Goal: Task Accomplishment & Management: Manage account settings

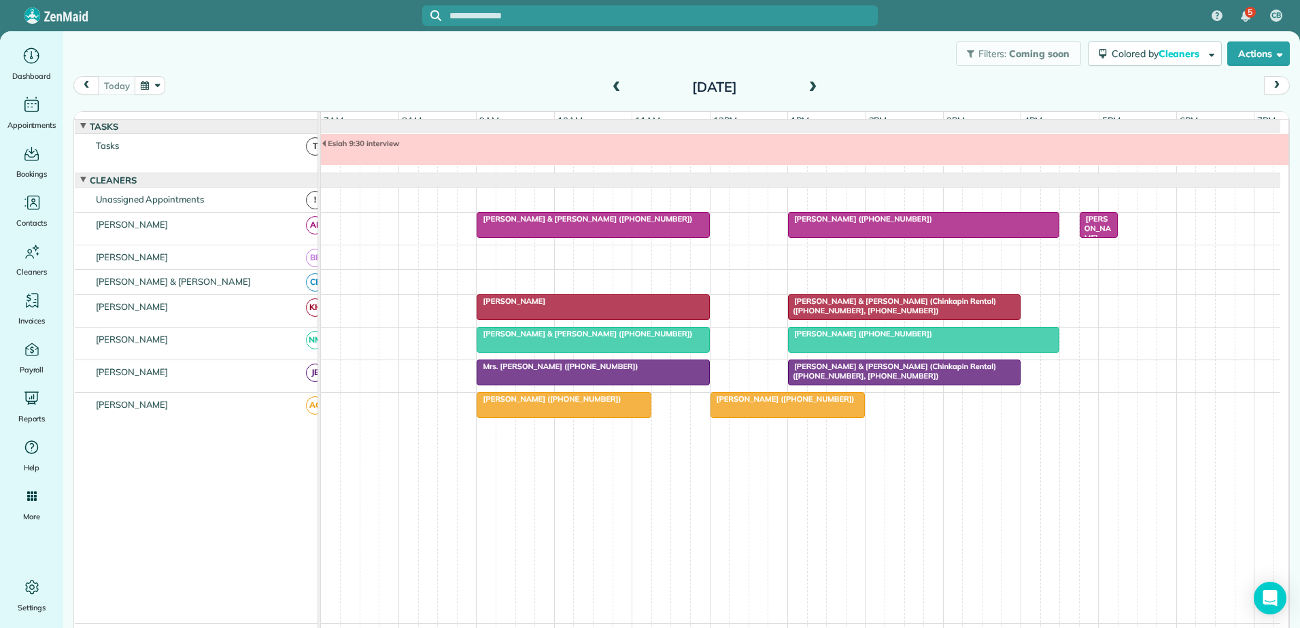
scroll to position [10, 0]
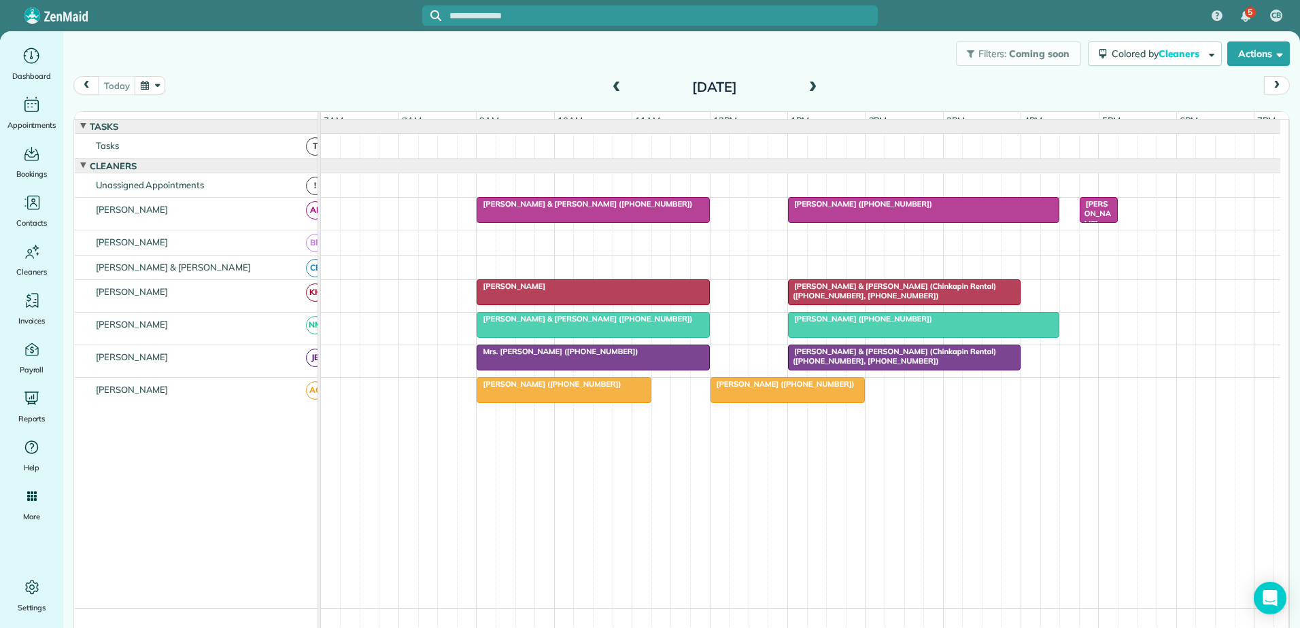
click at [903, 222] on div at bounding box center [924, 210] width 270 height 24
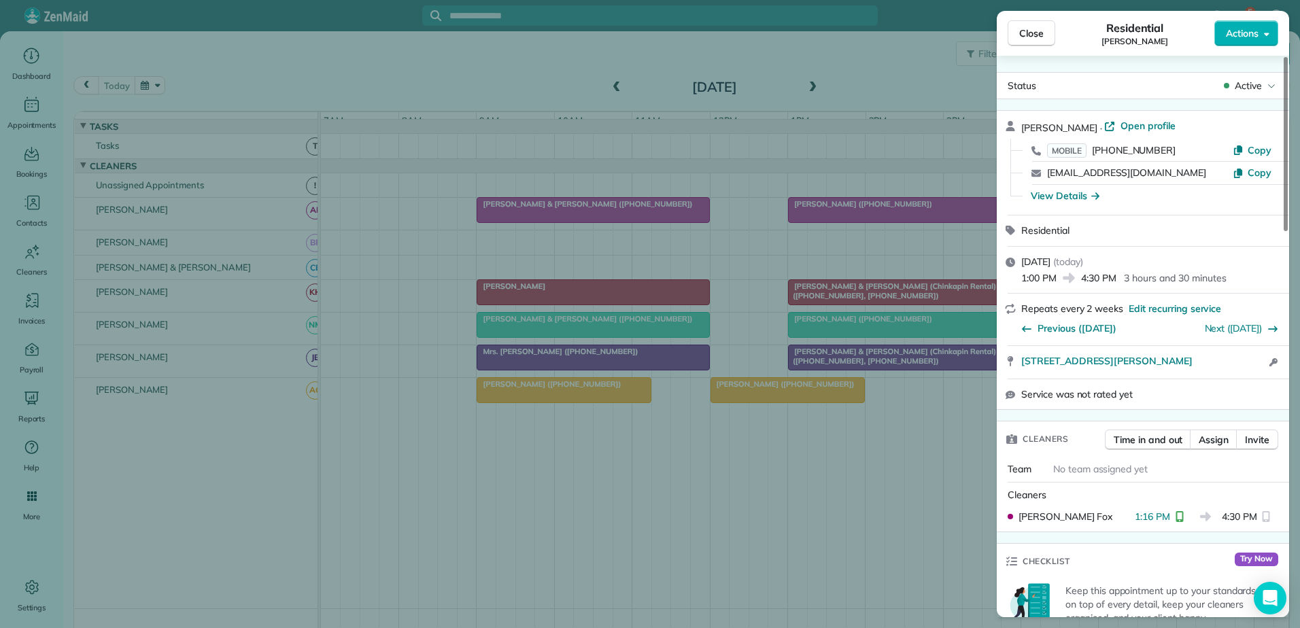
click at [902, 224] on div "Close Residential [PERSON_NAME] Actions Status Active [PERSON_NAME] · Open prof…" at bounding box center [650, 314] width 1300 height 628
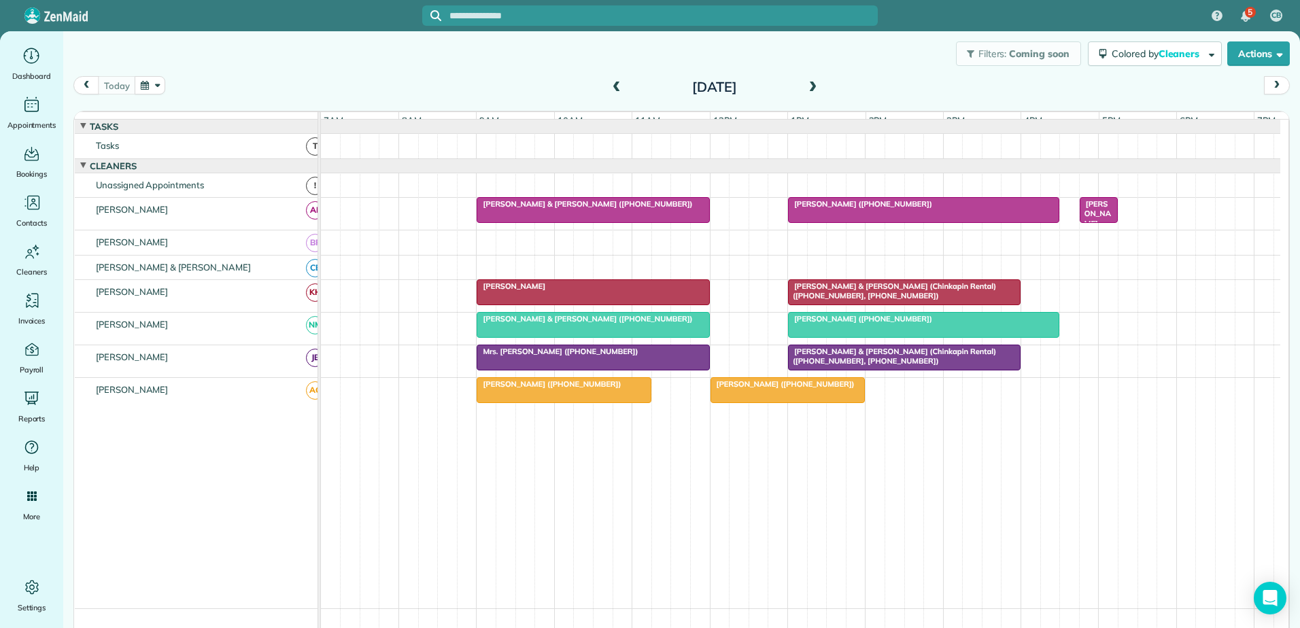
click at [867, 294] on span "[PERSON_NAME] & [PERSON_NAME] (Chinkapin Rental) ([PHONE_NUMBER], [PHONE_NUMBER…" at bounding box center [891, 291] width 209 height 19
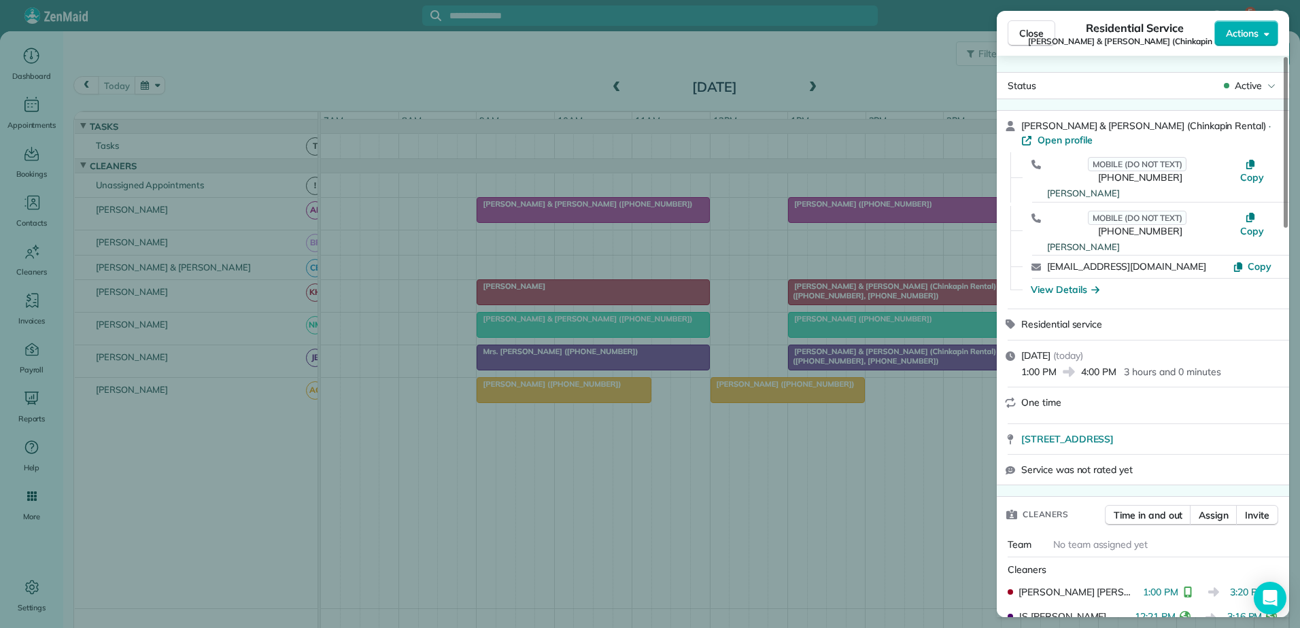
click at [651, 303] on div "Close Residential Service [PERSON_NAME] & [PERSON_NAME] (Chinkapin Rental) Acti…" at bounding box center [650, 314] width 1300 height 628
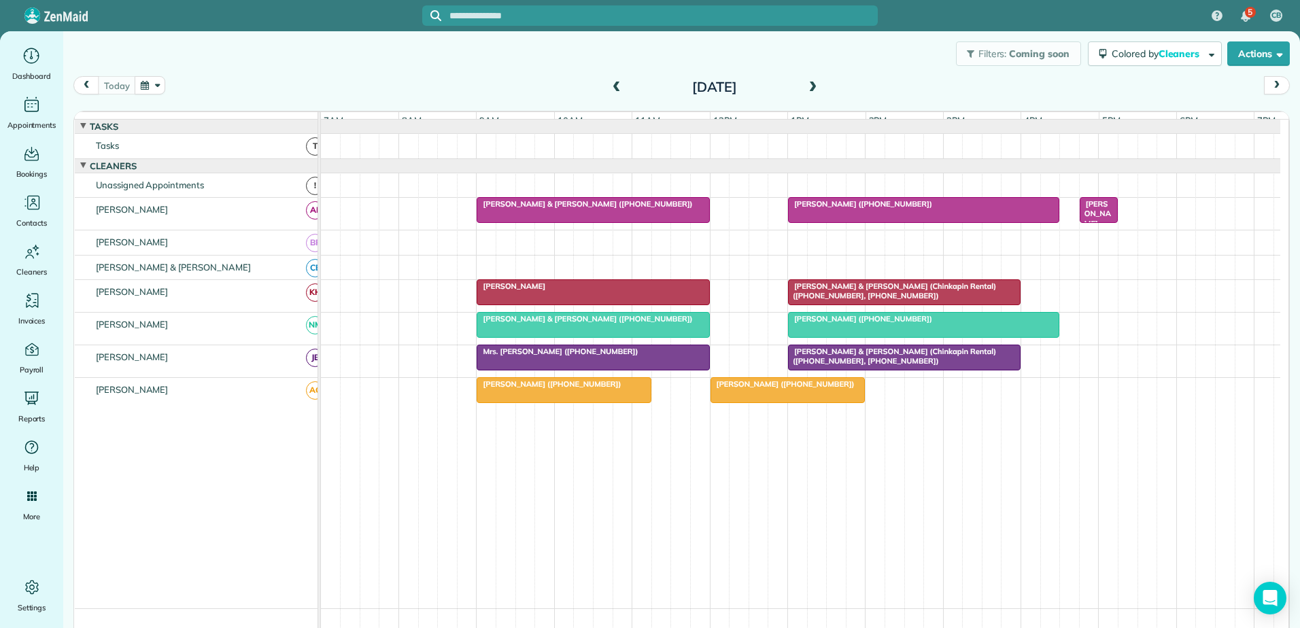
click at [651, 303] on div "5 CB Dashboard Appointments Bookings Contacts Cleaners Invoices Payroll Reports…" at bounding box center [650, 314] width 1300 height 628
click at [651, 303] on div at bounding box center [592, 292] width 231 height 24
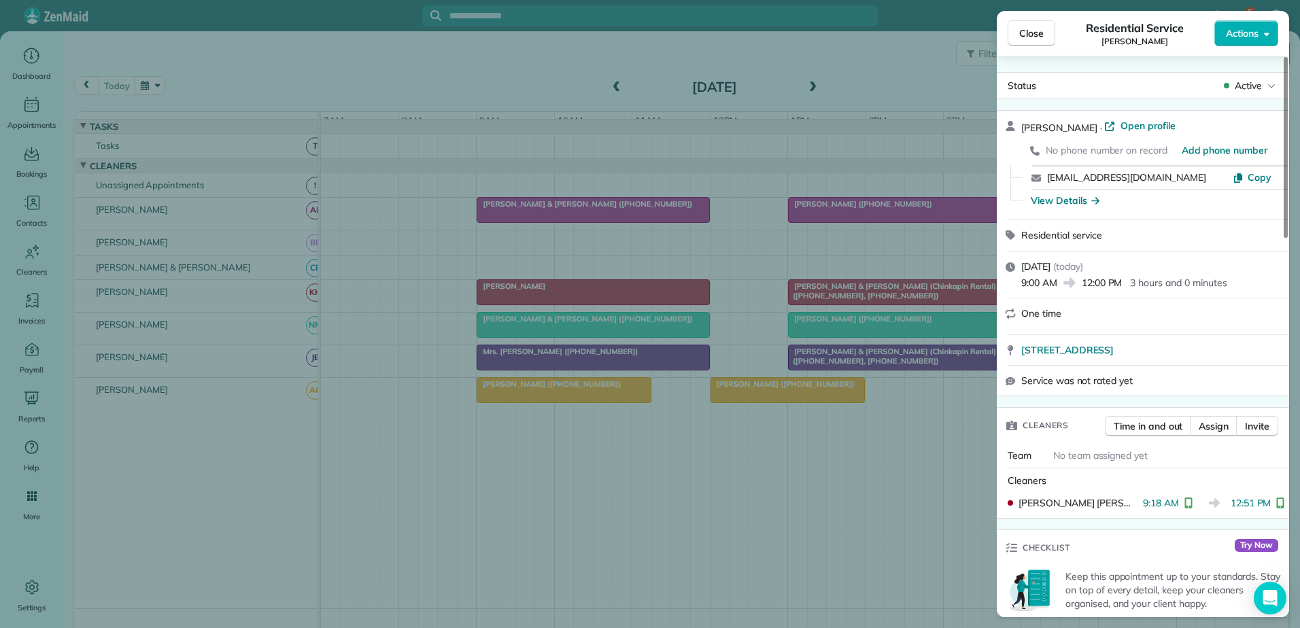
click at [651, 303] on div "Close Residential Service [PERSON_NAME] Actions Status Active [PERSON_NAME] · O…" at bounding box center [650, 314] width 1300 height 628
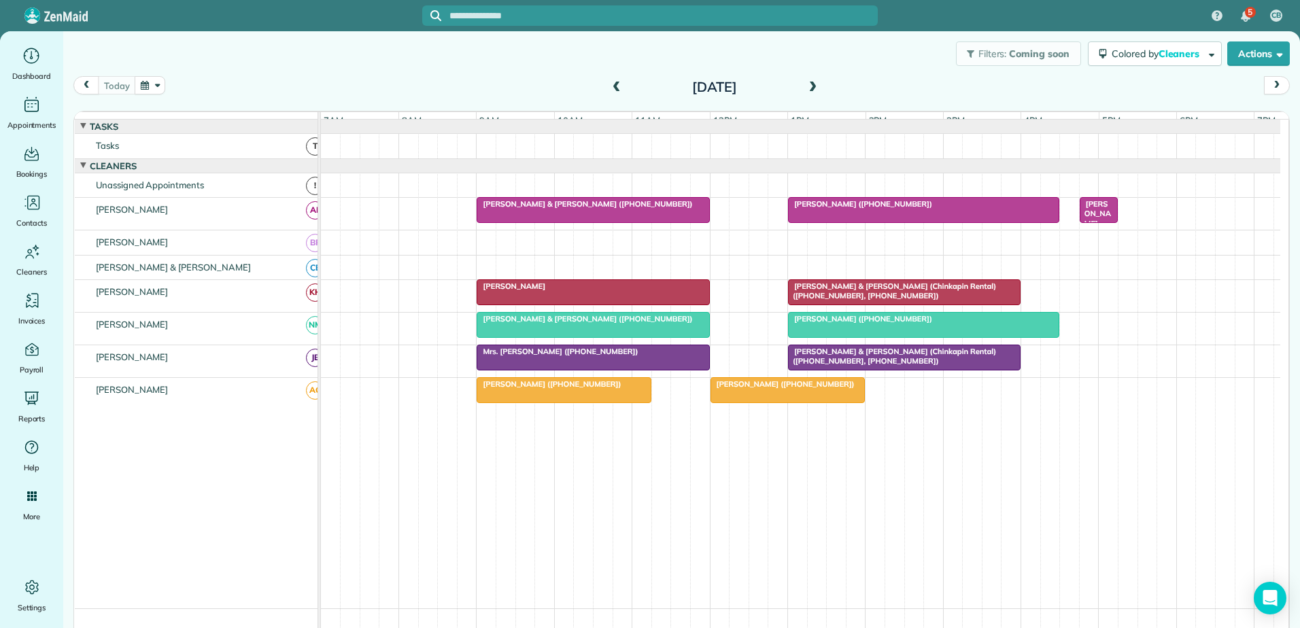
click at [820, 299] on span "[PERSON_NAME] & [PERSON_NAME] (Chinkapin Rental) ([PHONE_NUMBER], [PHONE_NUMBER…" at bounding box center [891, 291] width 209 height 19
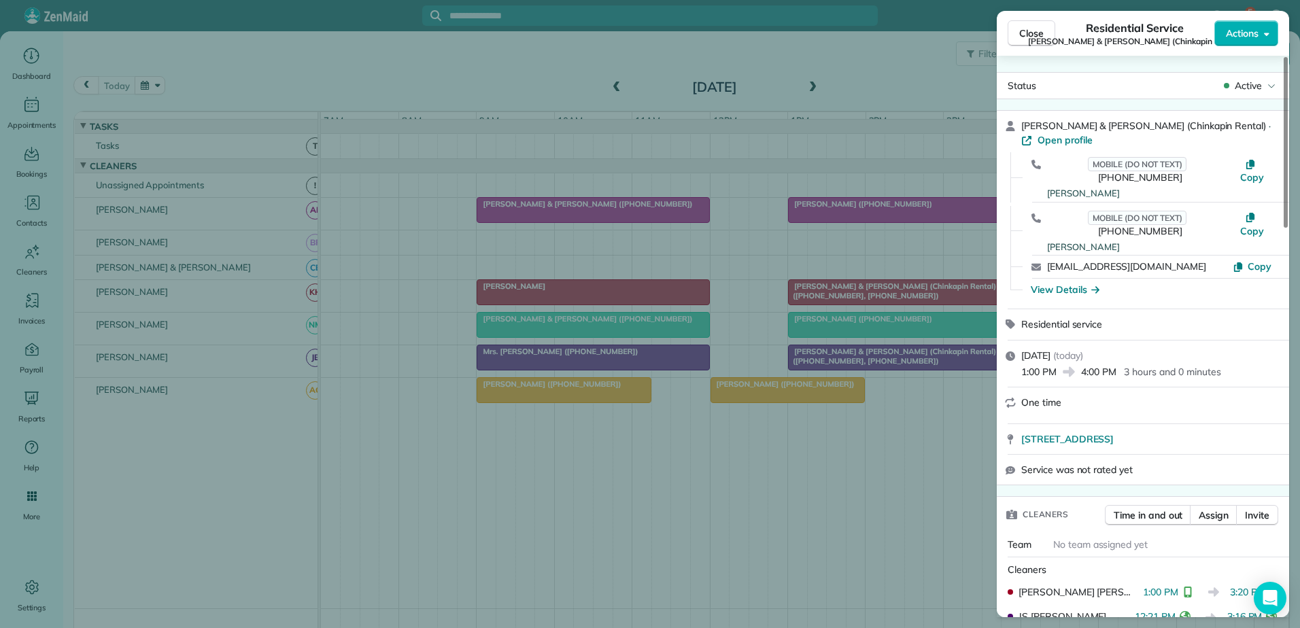
click at [820, 299] on div "Close Residential Service [PERSON_NAME] & [PERSON_NAME] (Chinkapin Rental) Acti…" at bounding box center [650, 314] width 1300 height 628
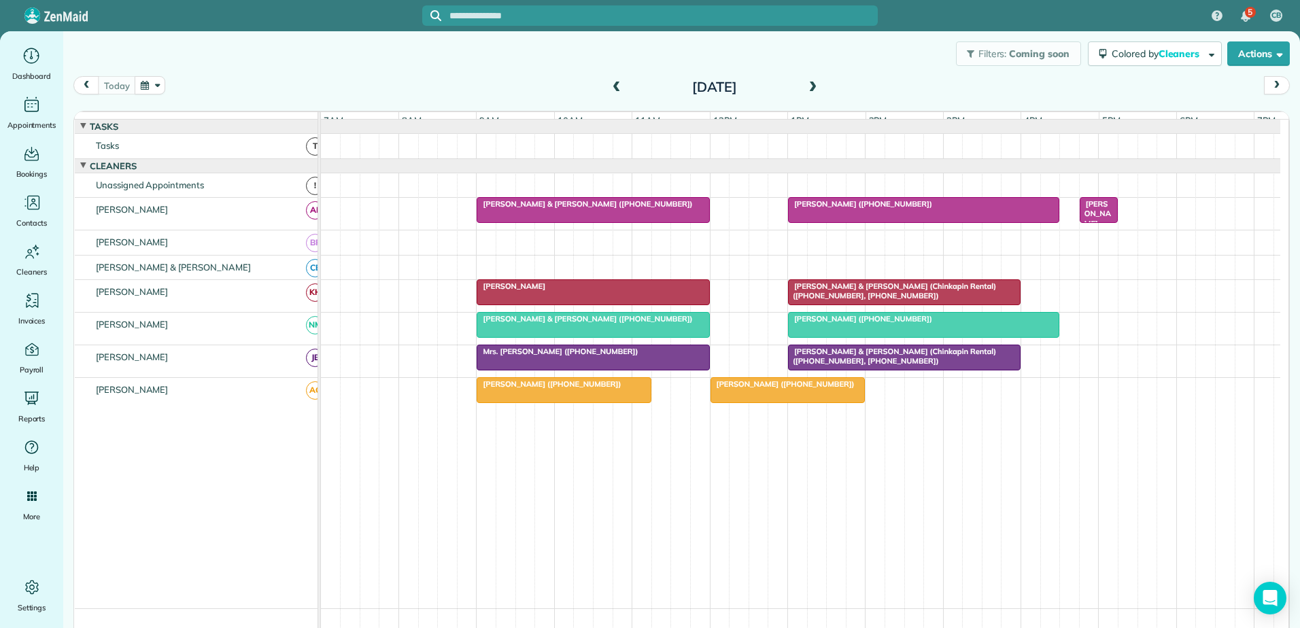
click at [598, 291] on div at bounding box center [592, 292] width 231 height 24
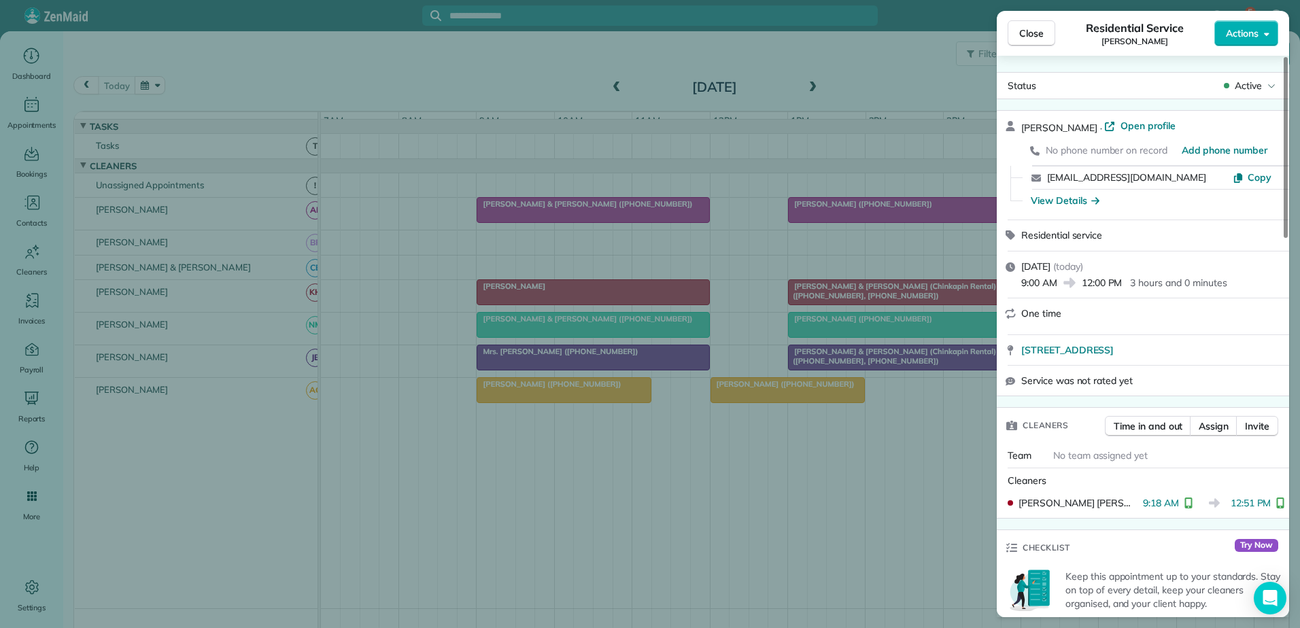
click at [597, 296] on div "Close Residential Service [PERSON_NAME] Actions Status Active [PERSON_NAME] · O…" at bounding box center [650, 314] width 1300 height 628
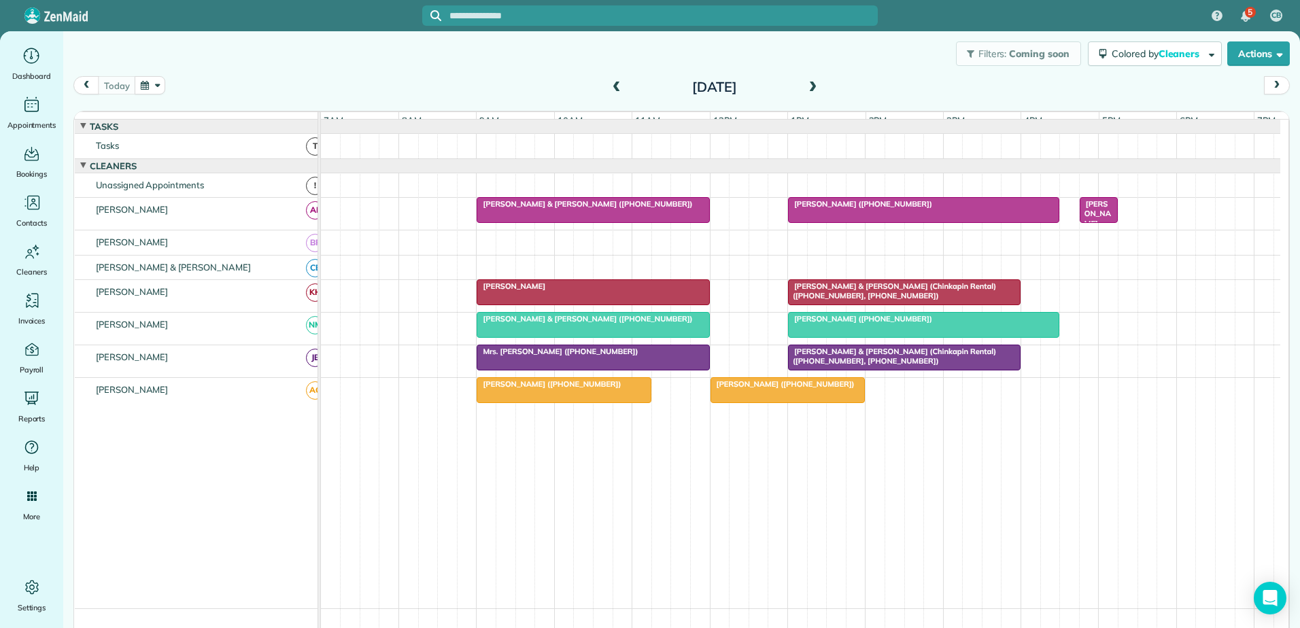
click at [597, 337] on div at bounding box center [592, 325] width 231 height 24
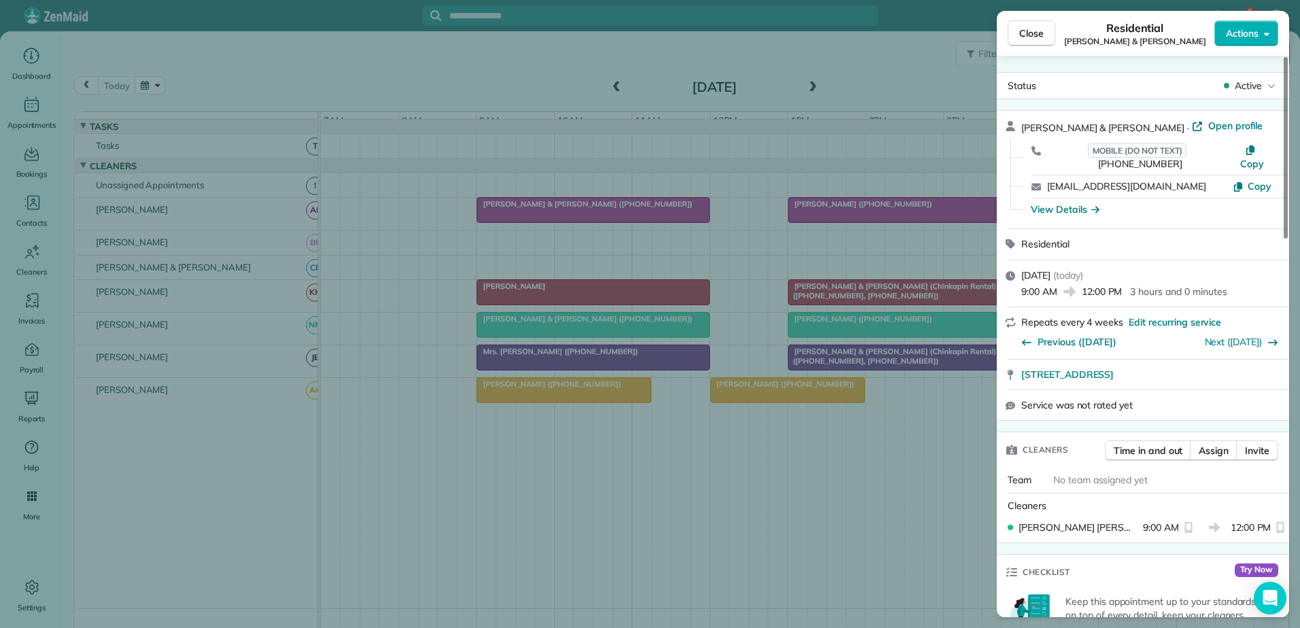
click at [598, 339] on div "Close Residential [PERSON_NAME] & [PERSON_NAME] Actions Status Active [PERSON_N…" at bounding box center [650, 314] width 1300 height 628
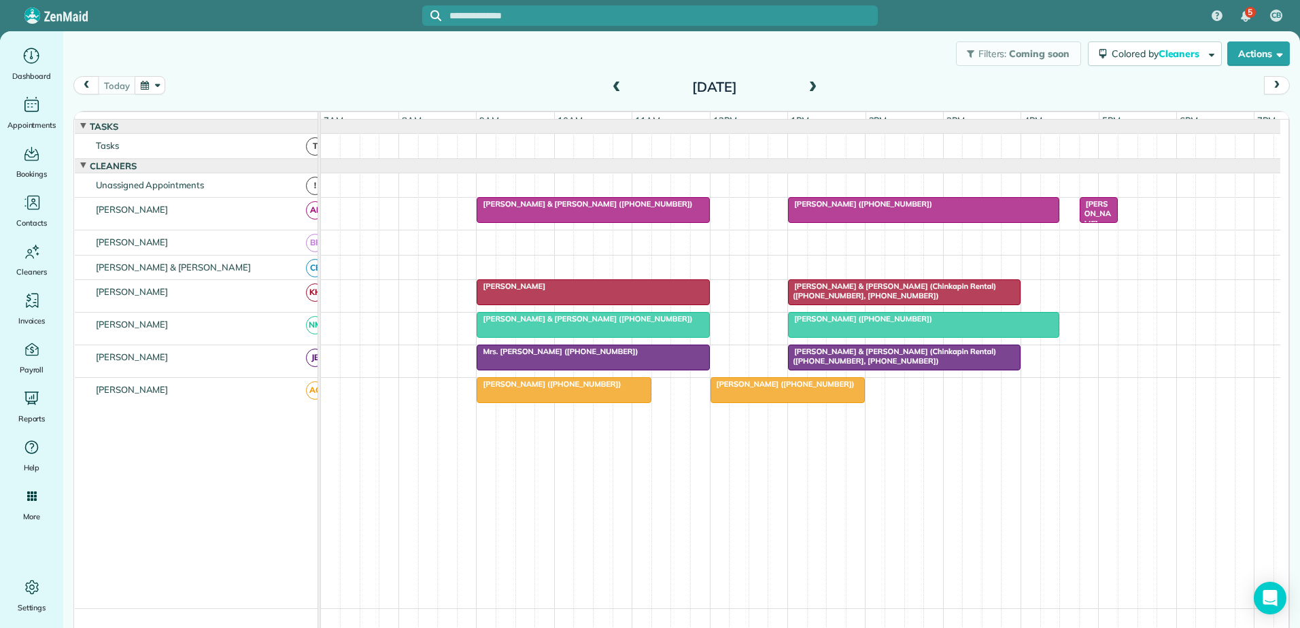
click at [613, 368] on div at bounding box center [592, 357] width 231 height 24
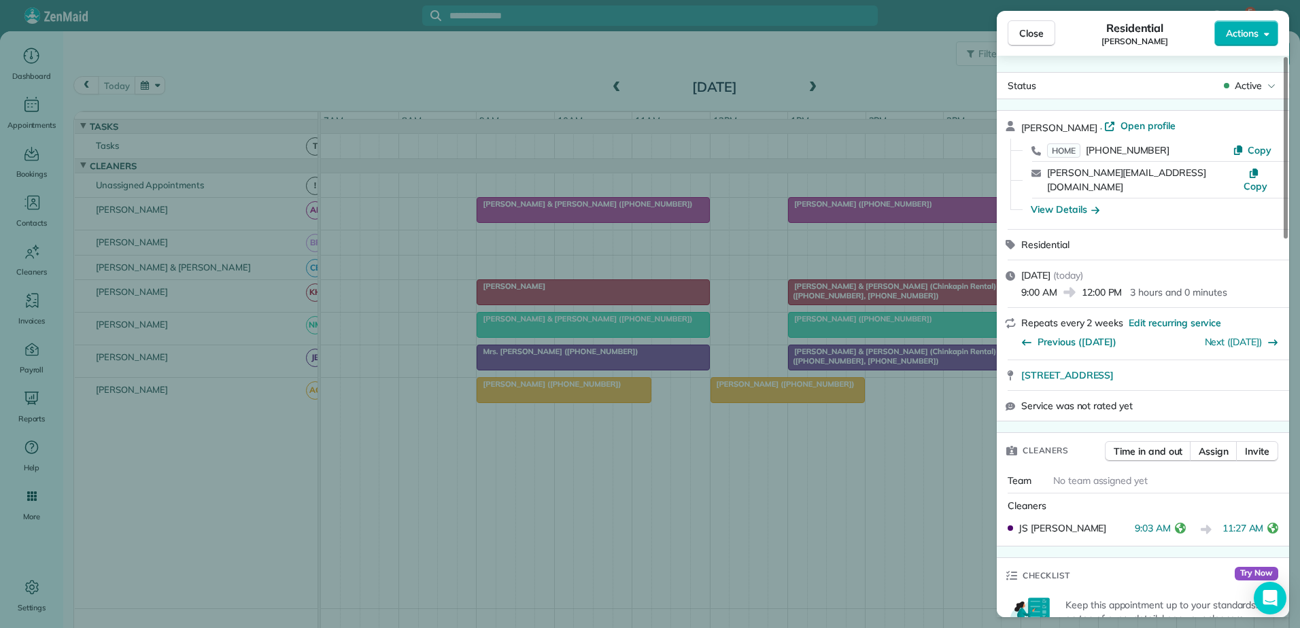
click at [613, 364] on div "Close Residential [PERSON_NAME] Actions Status Active [PERSON_NAME] · Open prof…" at bounding box center [650, 314] width 1300 height 628
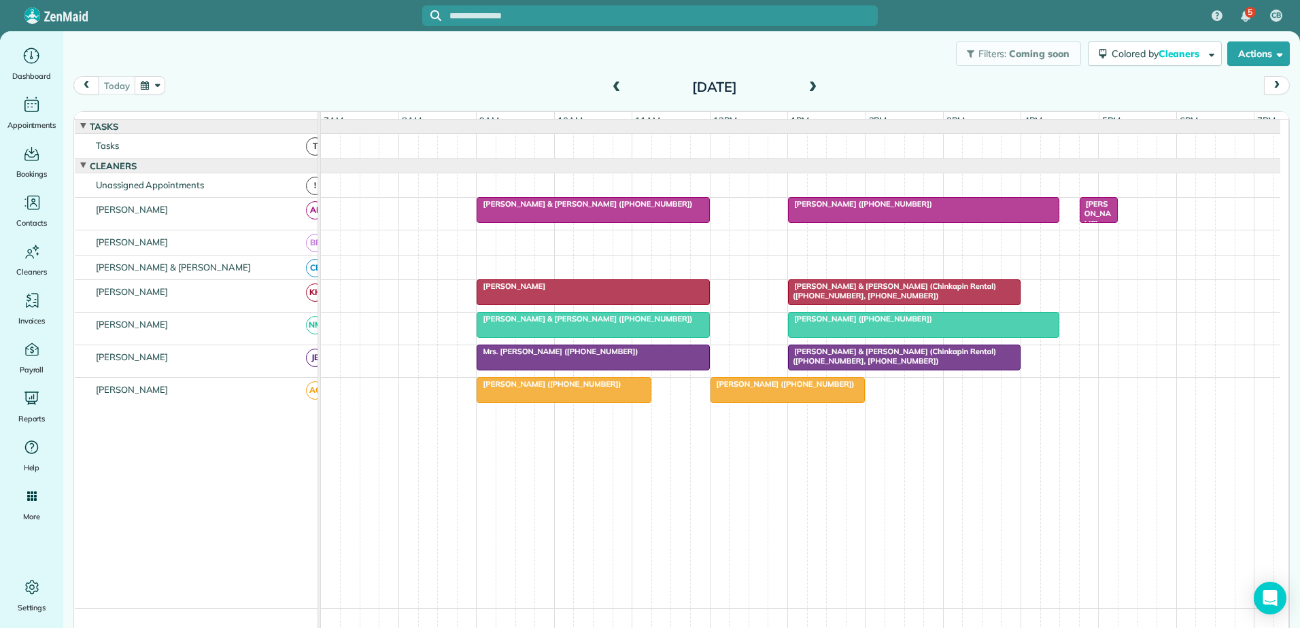
click at [800, 364] on span "[PERSON_NAME] & [PERSON_NAME] (Chinkapin Rental) ([PHONE_NUMBER], [PHONE_NUMBER…" at bounding box center [891, 356] width 209 height 19
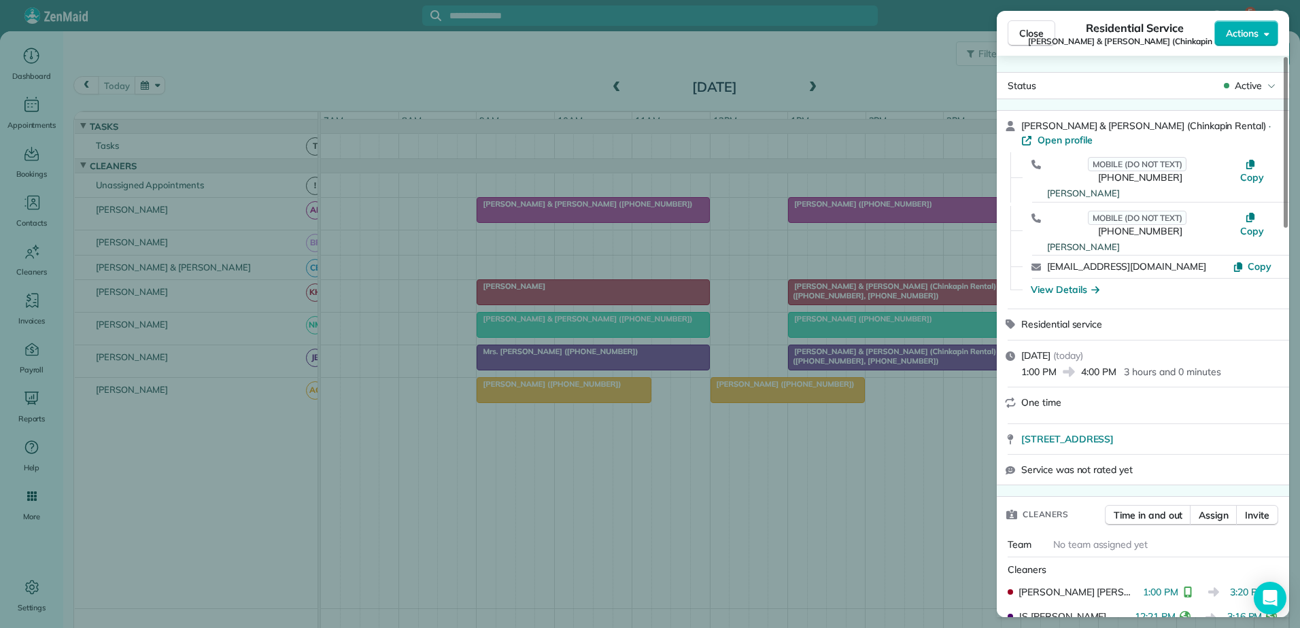
click at [800, 364] on div "Close Residential Service [PERSON_NAME] & [PERSON_NAME] (Chinkapin Rental) Acti…" at bounding box center [650, 314] width 1300 height 628
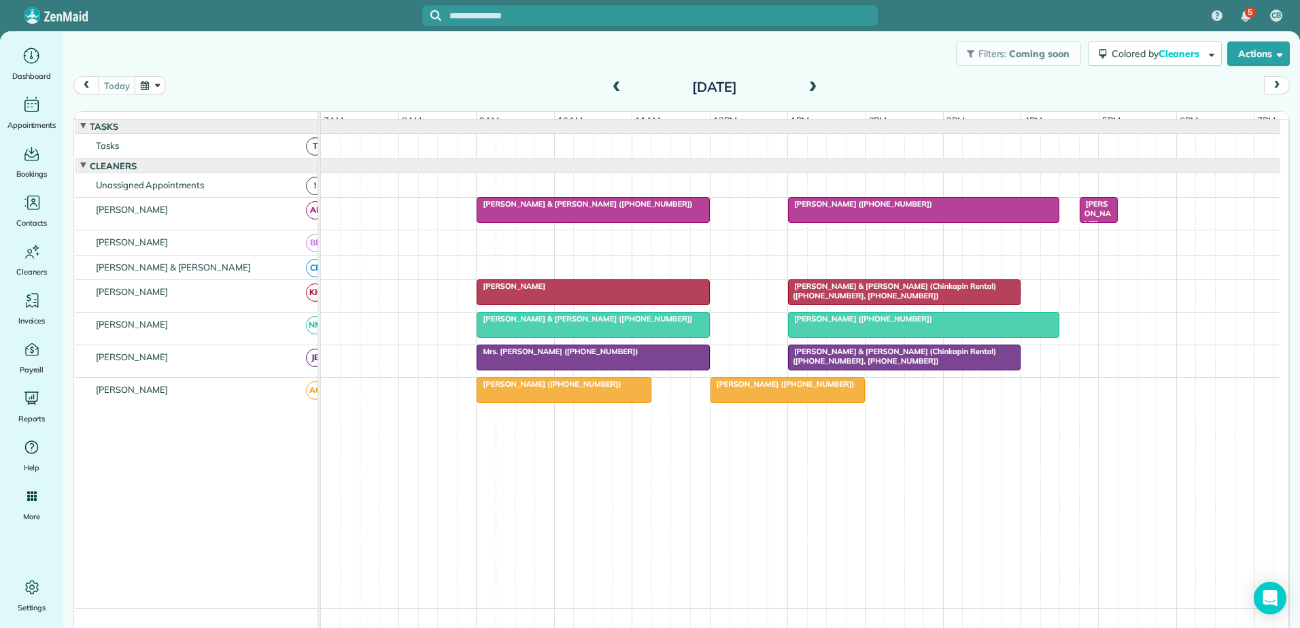
click at [740, 400] on div at bounding box center [788, 390] width 154 height 24
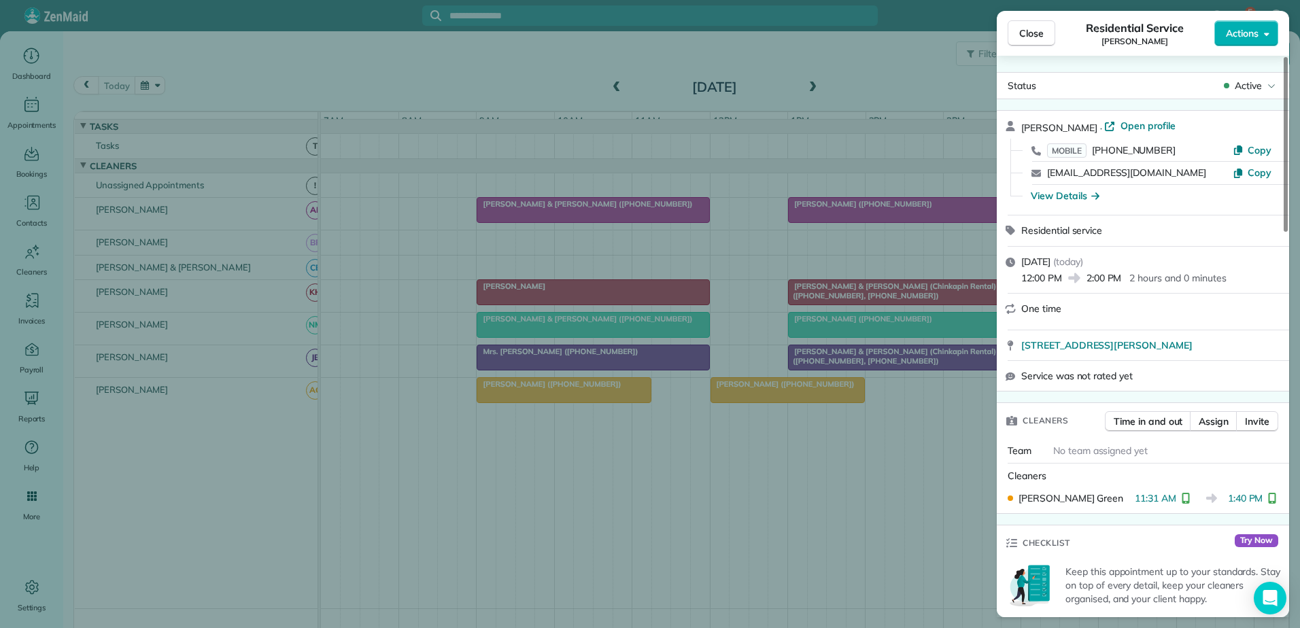
click at [741, 400] on div "Close Residential Service [PERSON_NAME] Actions Status Active [PERSON_NAME] · O…" at bounding box center [650, 314] width 1300 height 628
